Goal: Task Accomplishment & Management: Complete application form

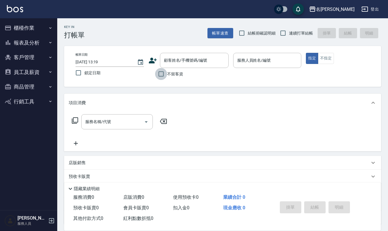
click at [160, 75] on input "不留客資" at bounding box center [161, 74] width 12 height 12
checkbox input "true"
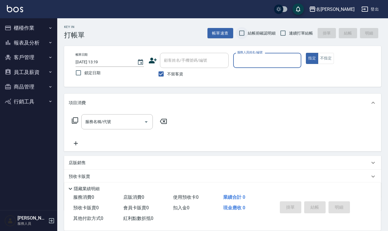
click at [242, 35] on input "結帳前確認明細" at bounding box center [242, 33] width 12 height 12
checkbox input "true"
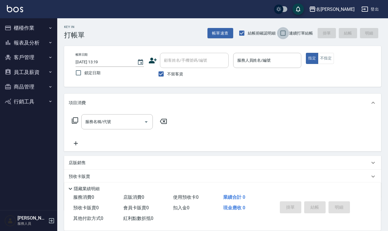
click at [284, 34] on input "連續打單結帳" at bounding box center [283, 33] width 12 height 12
checkbox input "true"
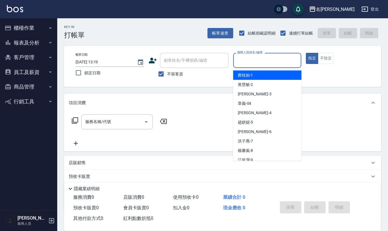
click at [271, 62] on input "服務人員姓名/編號" at bounding box center [267, 60] width 63 height 10
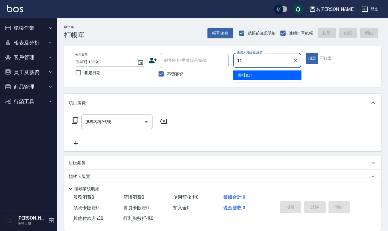
type input "[PERSON_NAME]橙-11"
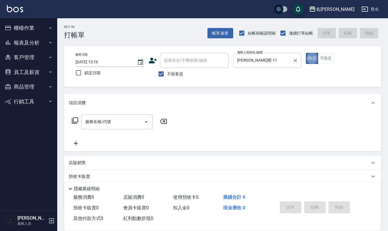
type button "true"
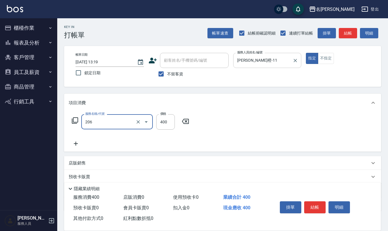
type input "健康洗(206)"
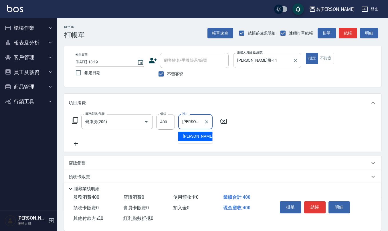
type input "[PERSON_NAME]橙-11"
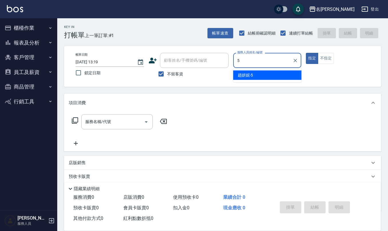
type input "[PERSON_NAME]5"
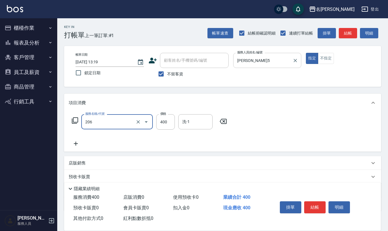
type input "健康洗(206)"
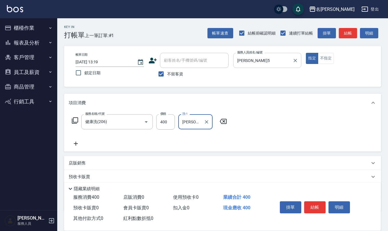
type input "[PERSON_NAME]5"
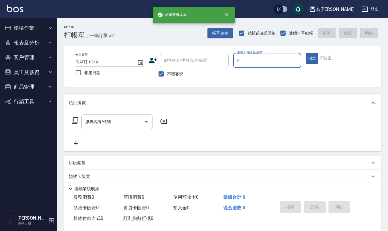
type input "[PERSON_NAME]-6"
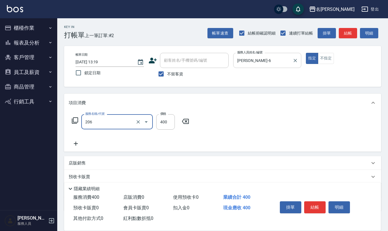
type input "健康洗(206)"
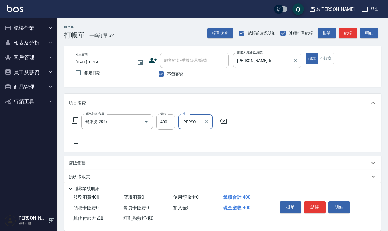
type input "[PERSON_NAME]-21"
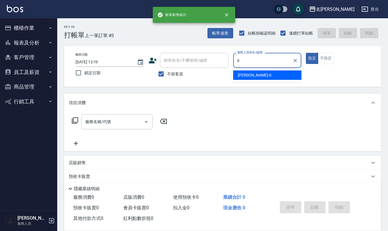
type input "[PERSON_NAME]-6"
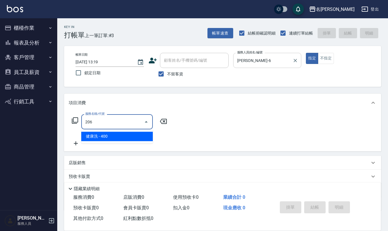
type input "健康洗(206)"
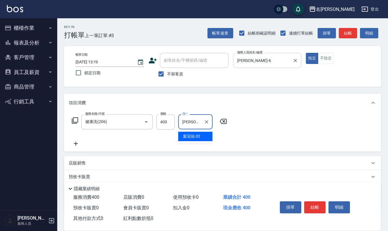
type input "[PERSON_NAME]-32"
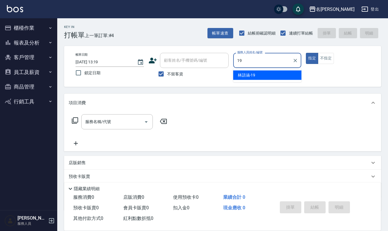
type input "[PERSON_NAME]-19"
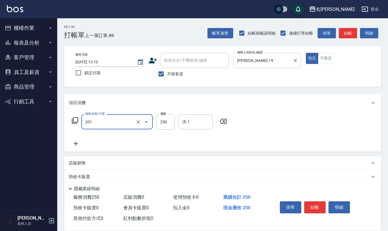
type input "洗髮(201)"
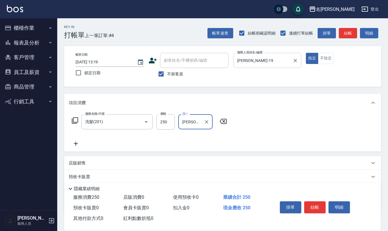
type input "[PERSON_NAME]-21"
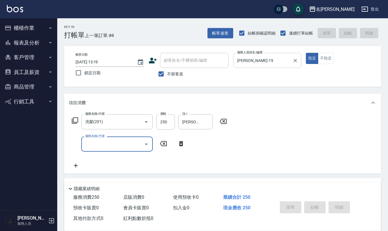
type input "[DATE] 13:20"
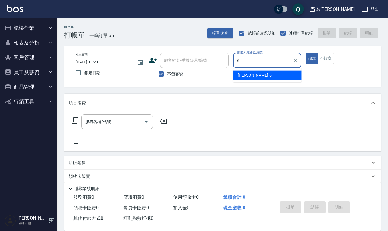
type input "[PERSON_NAME]-6"
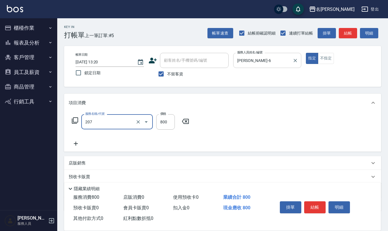
type input "清潔洗(207)"
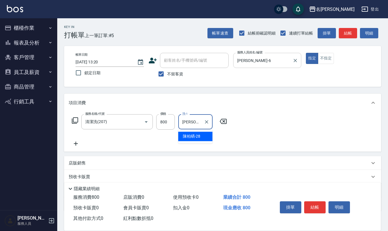
type input "[PERSON_NAME]-28"
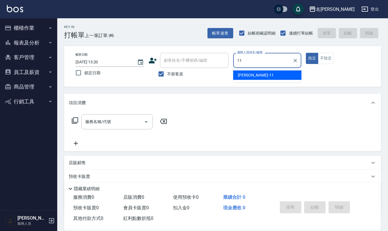
type input "[PERSON_NAME]橙-11"
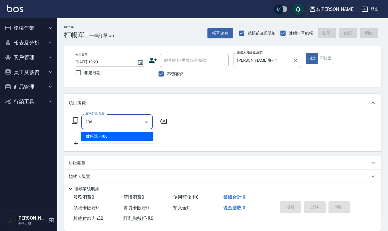
type input "健康洗(206)"
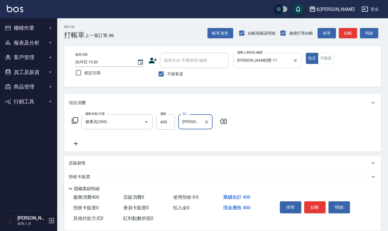
type input "[PERSON_NAME]橙-11"
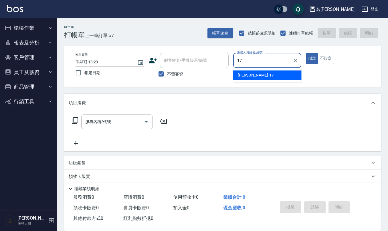
type input "[PERSON_NAME]-17"
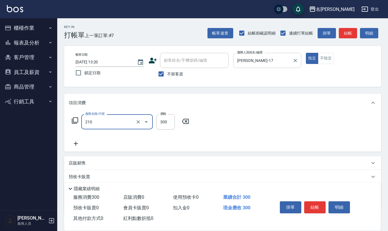
type input "歐娜洗髮精(210)"
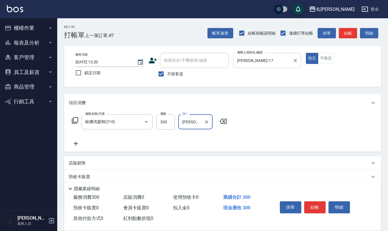
type input "[PERSON_NAME]-17"
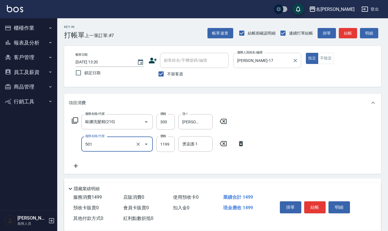
type input "染髮(501)"
type input "1200"
type input "[PERSON_NAME]-17"
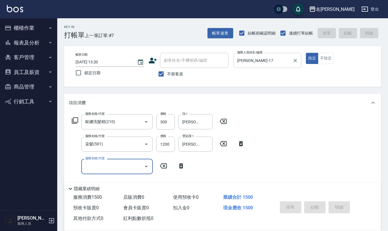
type input "[DATE] 13:38"
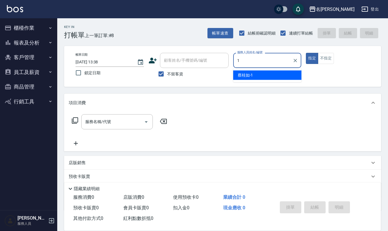
type input "[PERSON_NAME]1"
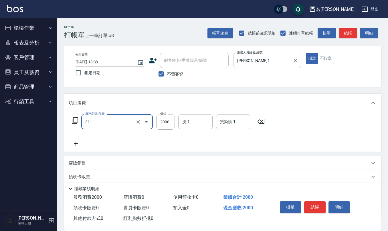
type input "生化離子燙2000(311)"
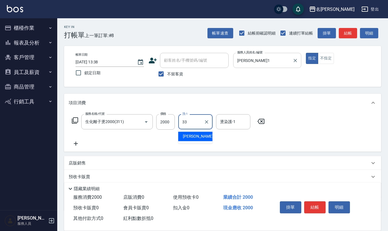
type input "竹儀-33"
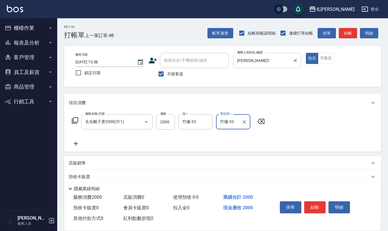
type input "竹儀-33"
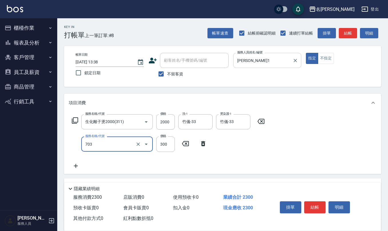
type input "(1236)設計師(703)"
type input "500"
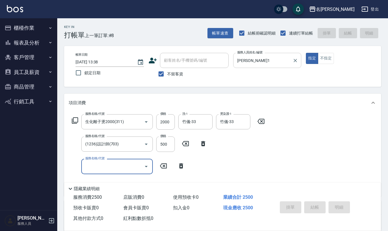
type input "[DATE] 13:39"
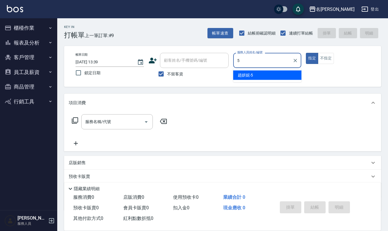
type input "[PERSON_NAME]5"
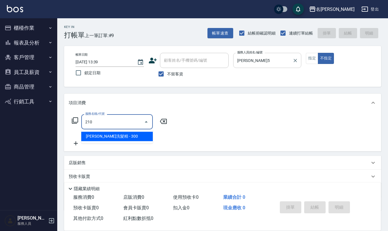
type input "歐娜洗髮精(210)"
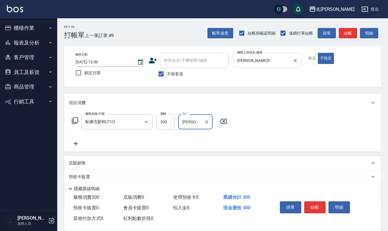
type input "[PERSON_NAME]5"
